Goal: Information Seeking & Learning: Learn about a topic

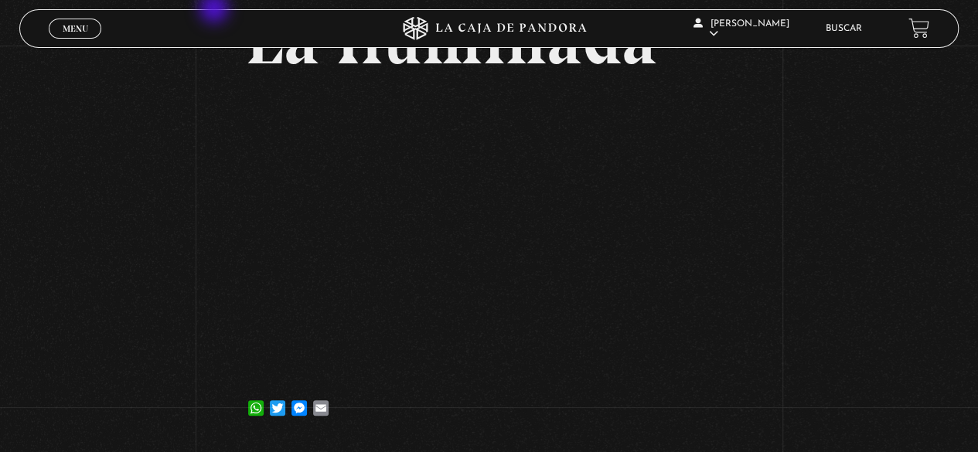
scroll to position [118, 0]
click at [846, 33] on link "Buscar" at bounding box center [844, 28] width 36 height 9
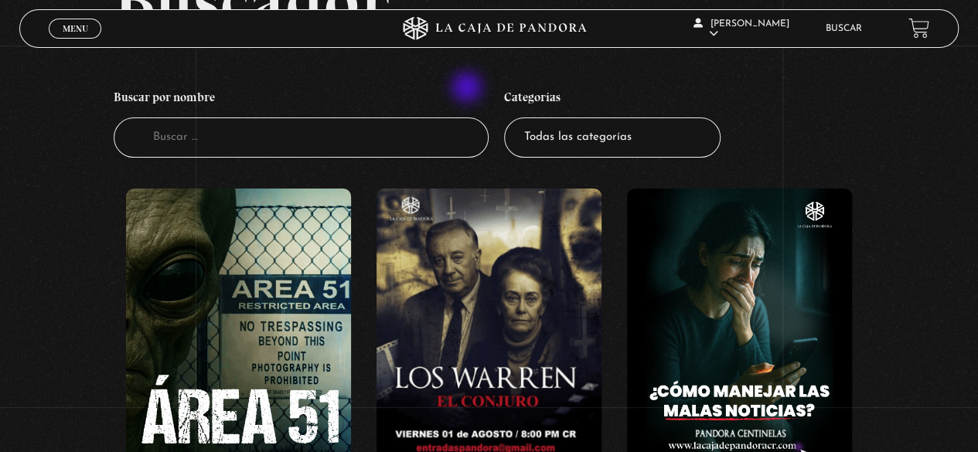
scroll to position [155, 0]
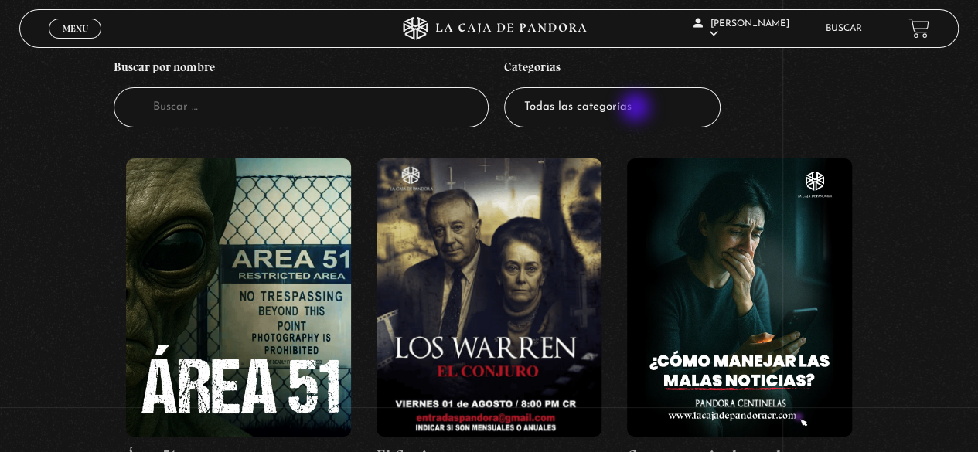
click at [633, 106] on select "Todas las categorías 11:11 Humanitario (1) Amo los Lunes (2) Análisis de series…" at bounding box center [612, 107] width 217 height 41
select select "centinelas"
click at [510, 87] on select "Todas las categorías 11:11 Humanitario (1) Amo los Lunes (2) Análisis de series…" at bounding box center [612, 107] width 217 height 41
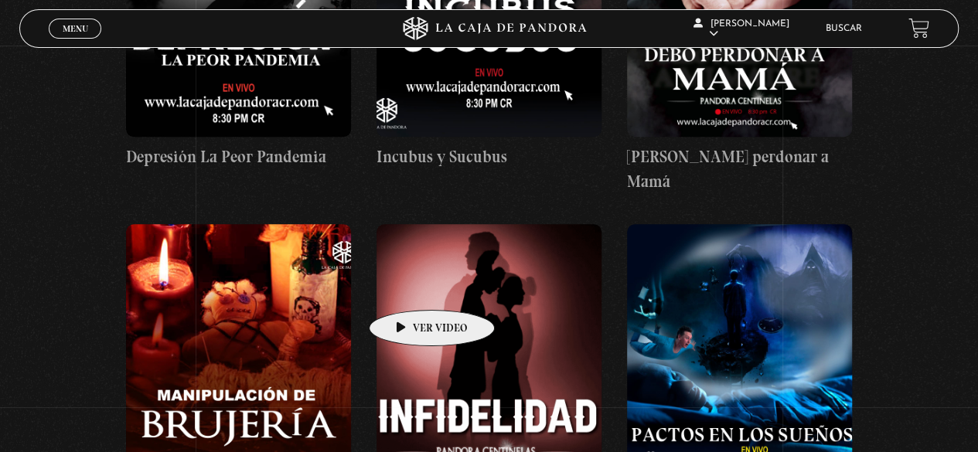
scroll to position [3635, 0]
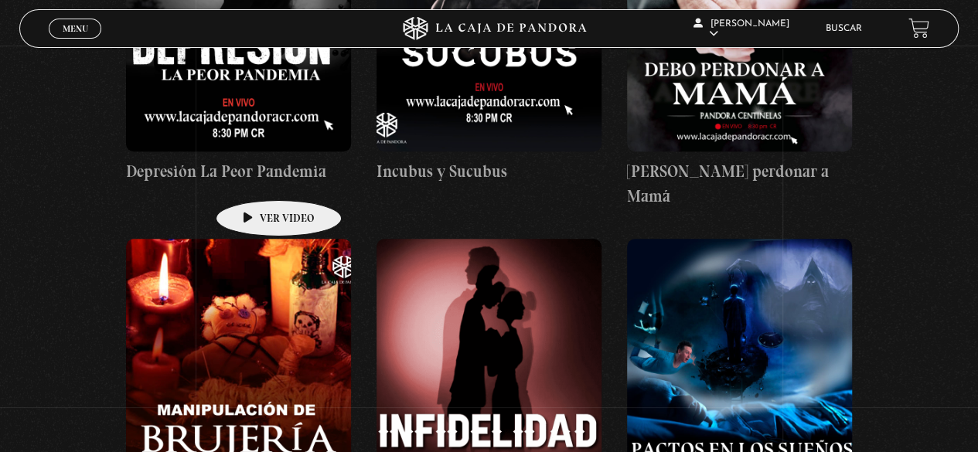
click at [254, 239] on figure at bounding box center [238, 378] width 225 height 278
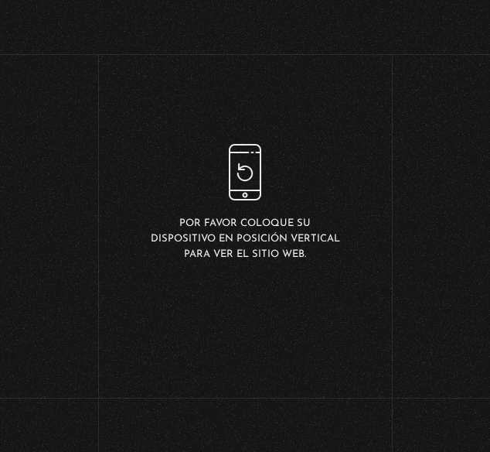
click at [490, 397] on div "Por favor coloque su dispositivo en posición vertical para ver el sitio web." at bounding box center [245, 203] width 490 height 407
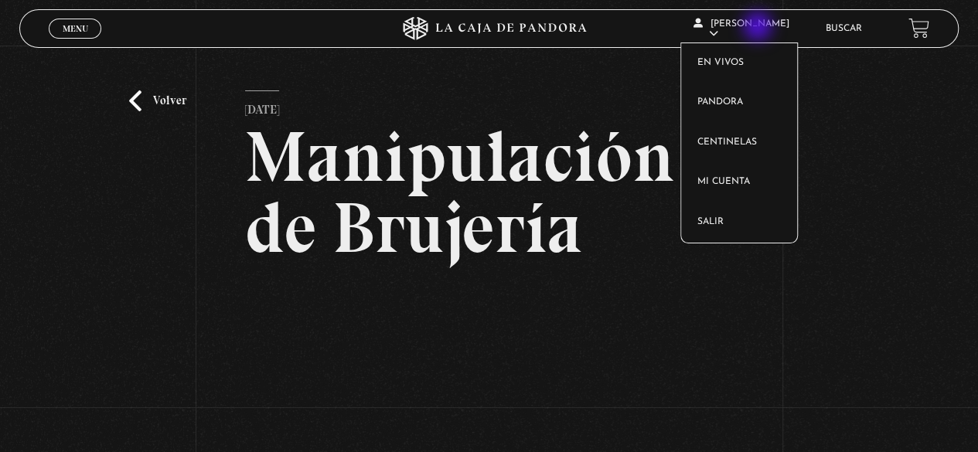
click at [760, 29] on span "[PERSON_NAME]" at bounding box center [742, 28] width 96 height 19
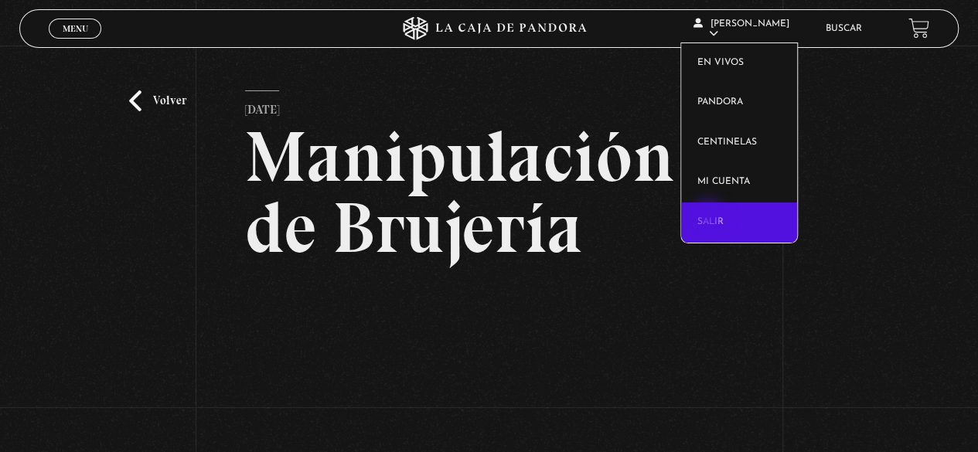
click at [710, 219] on link "Salir" at bounding box center [739, 223] width 116 height 40
